Goal: Entertainment & Leisure: Browse casually

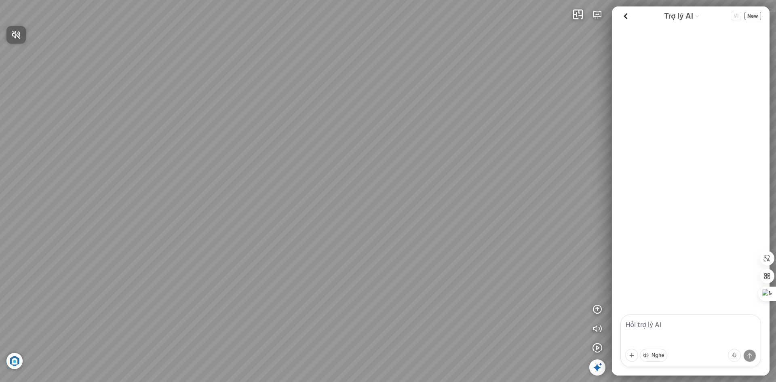
scroll to position [316, 0]
